Goal: Task Accomplishment & Management: Manage account settings

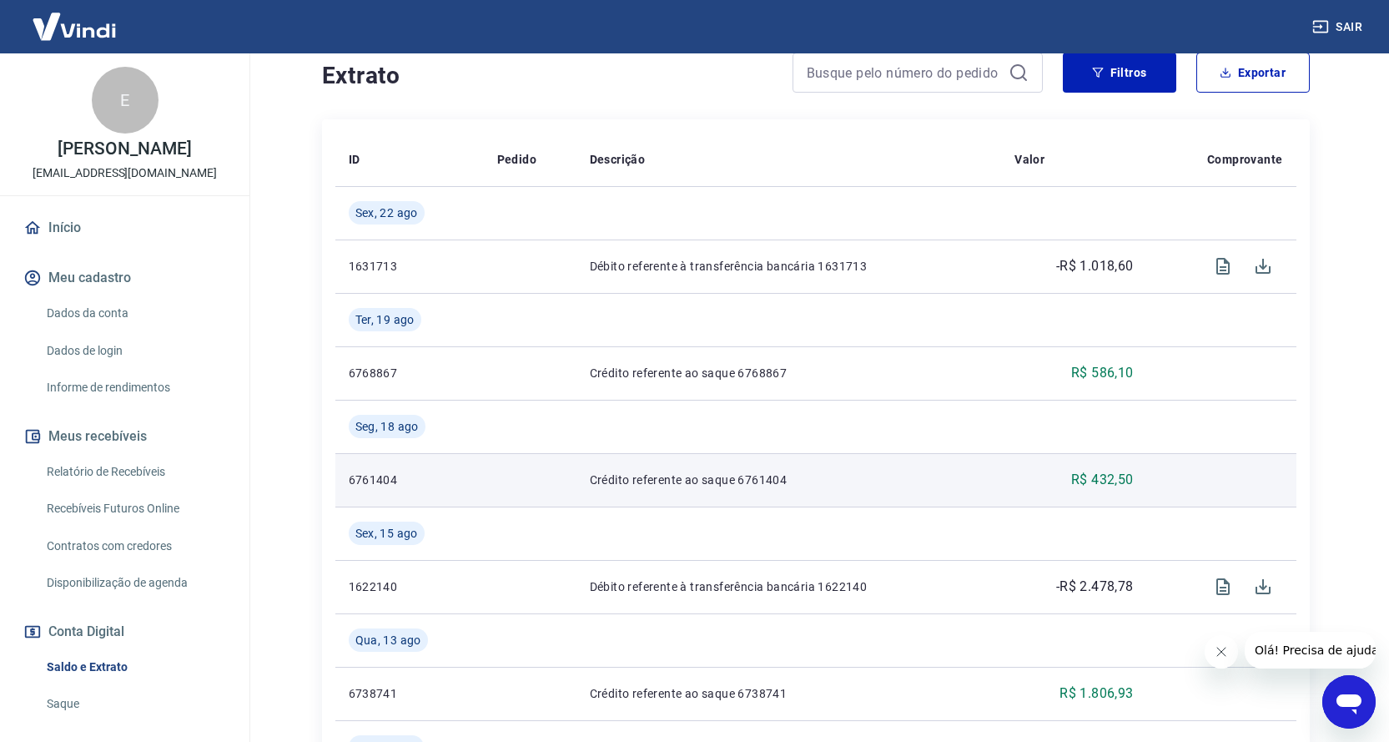
scroll to position [83, 0]
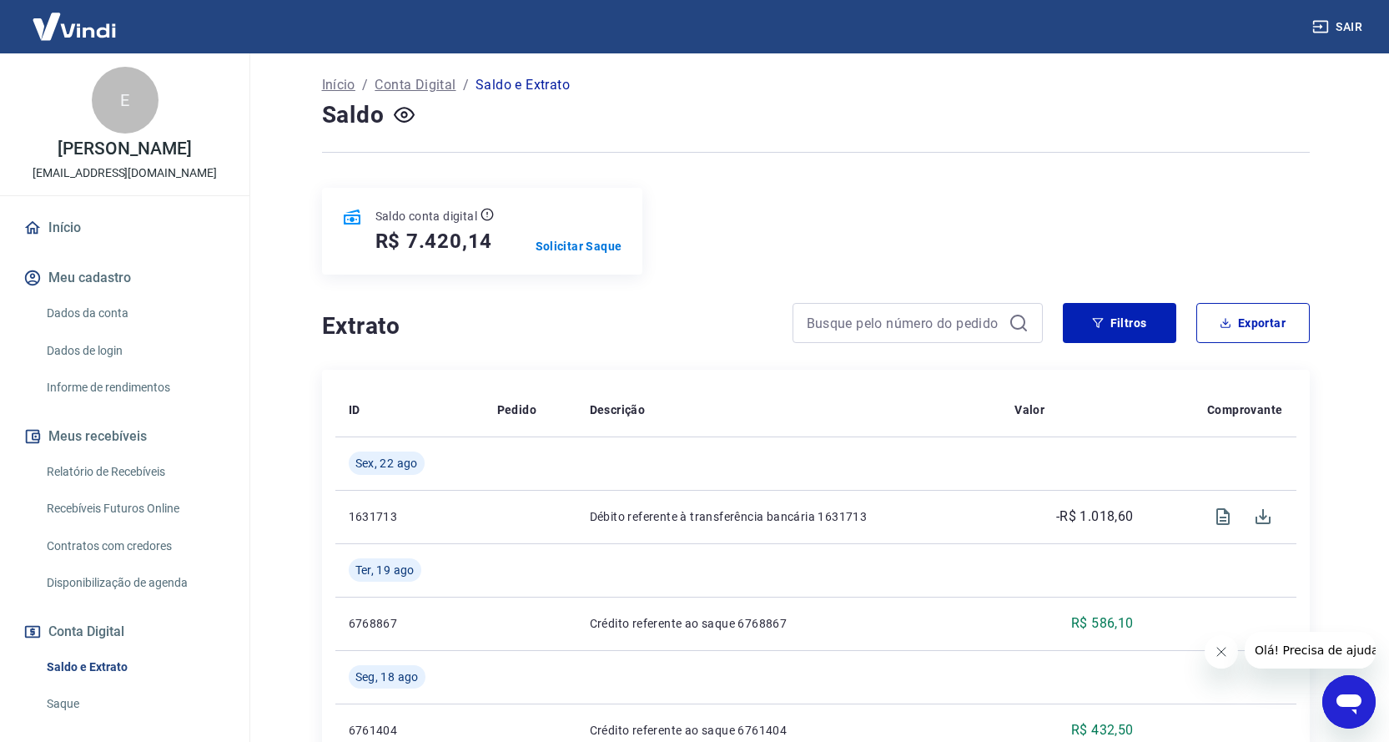
click at [143, 489] on link "Relatório de Recebíveis" at bounding box center [134, 472] width 189 height 34
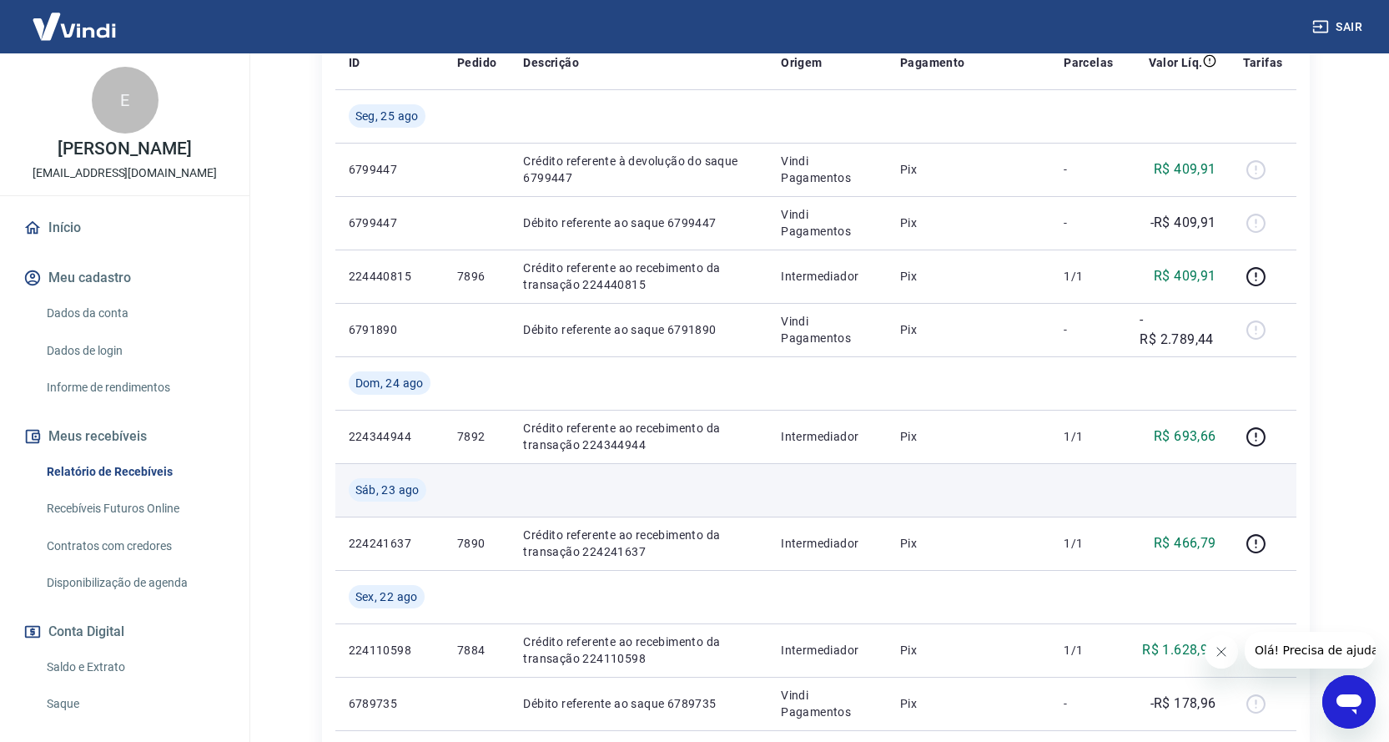
scroll to position [417, 0]
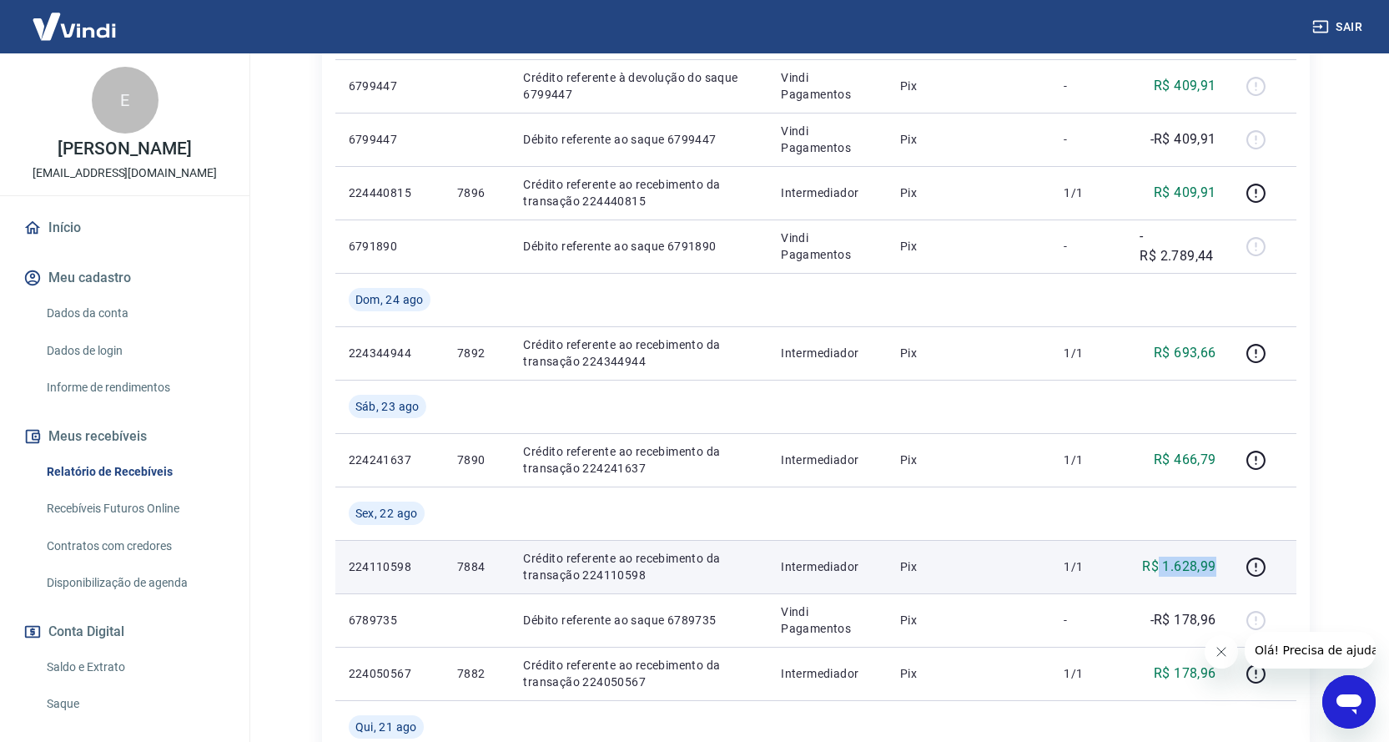
drag, startPoint x: 1160, startPoint y: 566, endPoint x: 1215, endPoint y: 566, distance: 55.1
click at [1215, 566] on p "R$ 1.628,99" at bounding box center [1178, 566] width 73 height 20
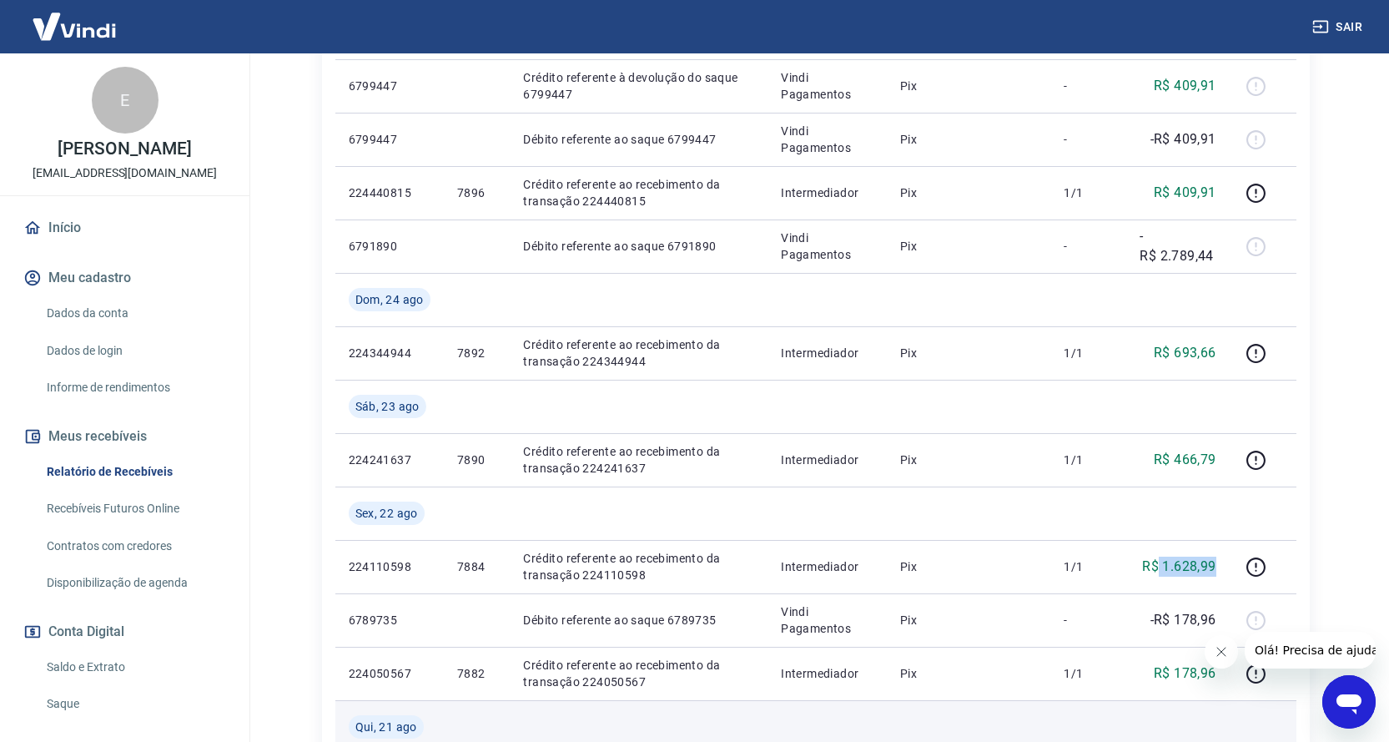
copy p "1.628,99"
